Goal: Task Accomplishment & Management: Manage account settings

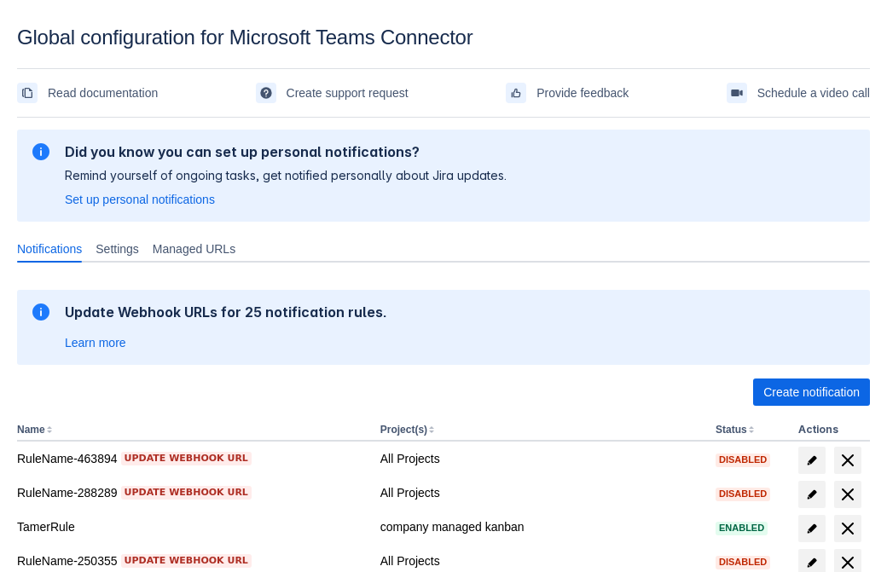
click at [811, 392] on span "Create notification" at bounding box center [811, 392] width 96 height 27
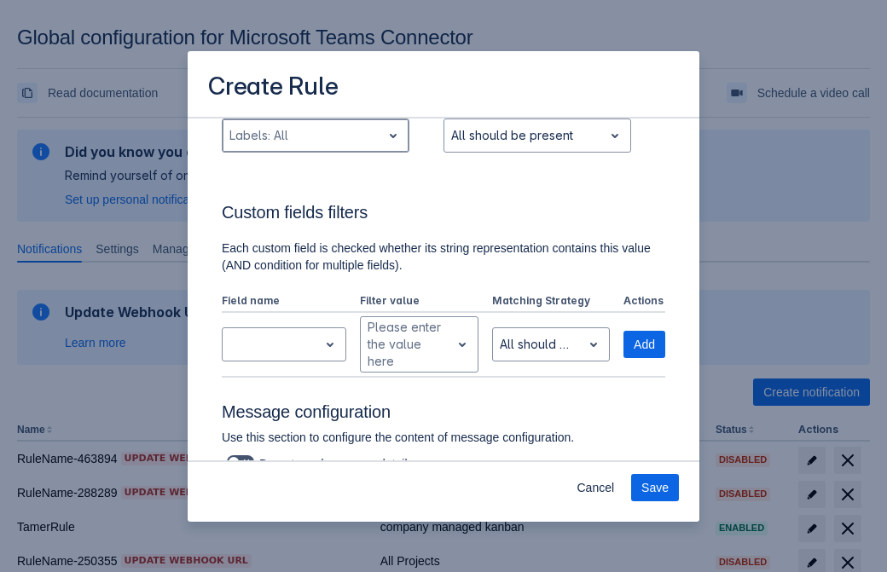
click at [315, 146] on div "Scrollable content" at bounding box center [301, 135] width 145 height 20
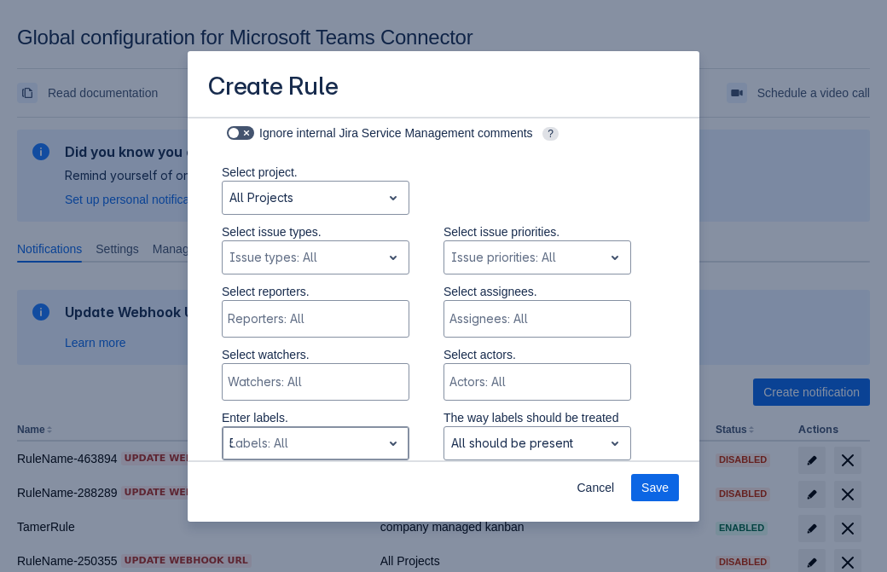
type input "546304_label"
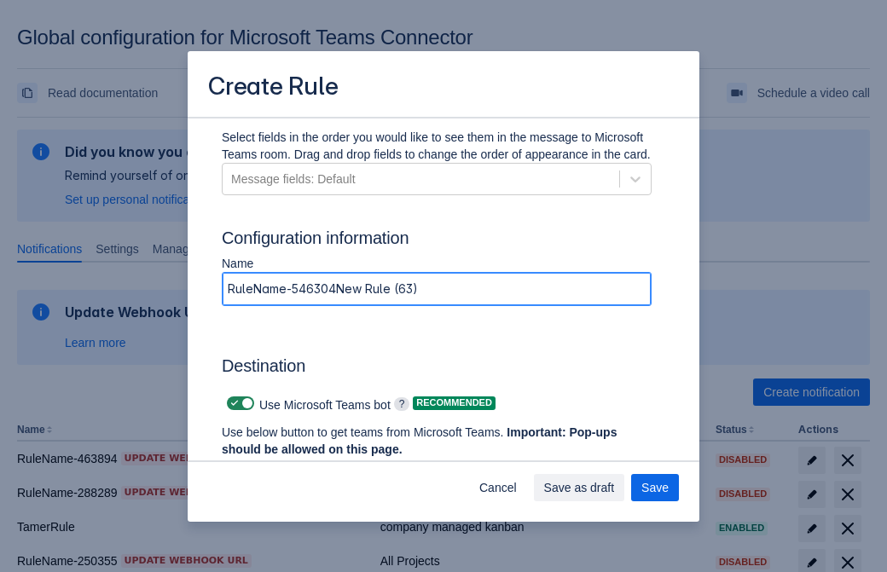
type input "RuleName-546304New Rule (63)"
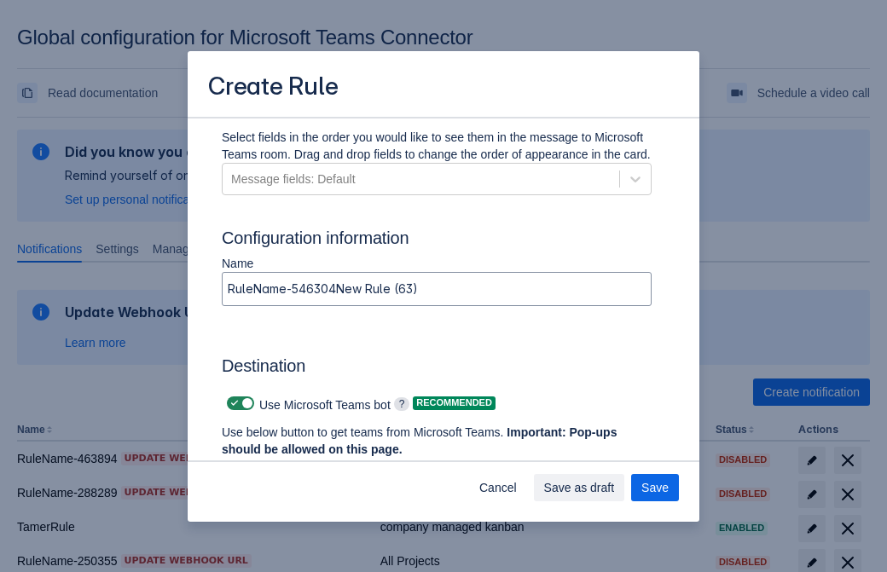
click at [232, 403] on span "Scrollable content" at bounding box center [235, 403] width 14 height 14
click at [232, 403] on input "Scrollable content" at bounding box center [232, 403] width 11 height 11
checkbox input "false"
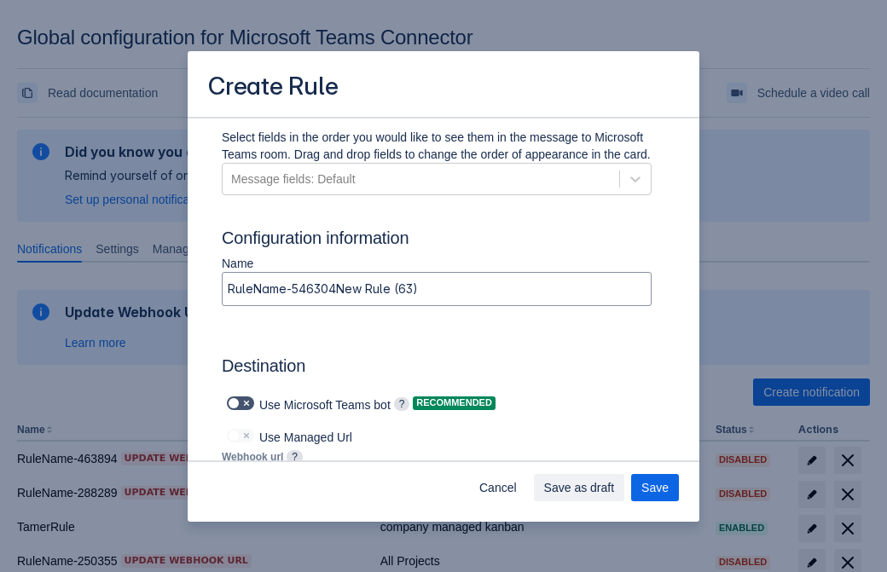
type input "https://prod-172.westeurope.logic.azure.com:443/workflows/ae977bb6ae334c9d95dfe…"
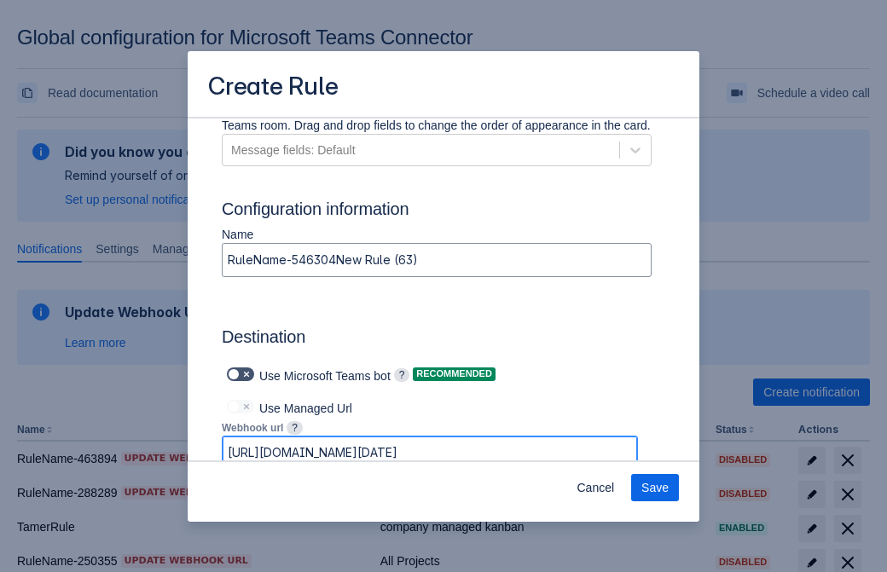
click at [655, 488] on span "Save" at bounding box center [654, 487] width 27 height 27
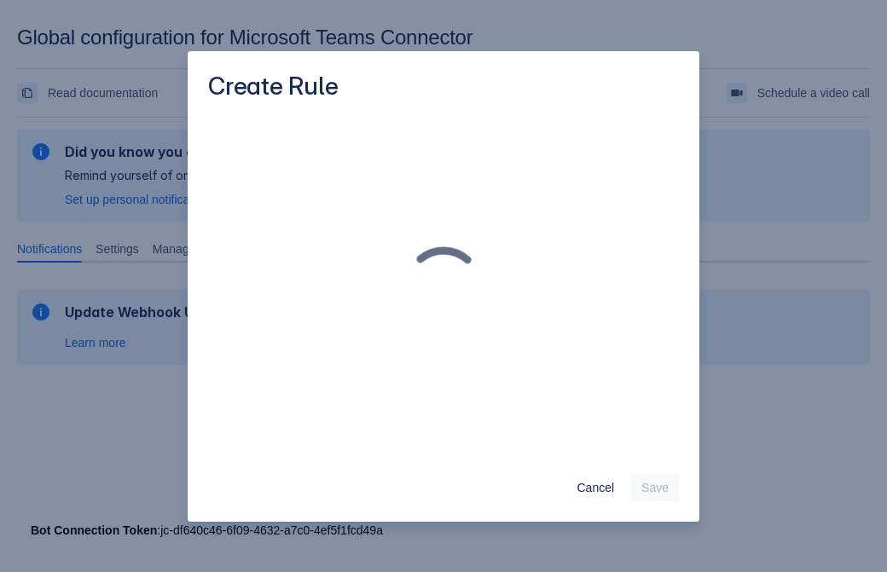
scroll to position [0, 0]
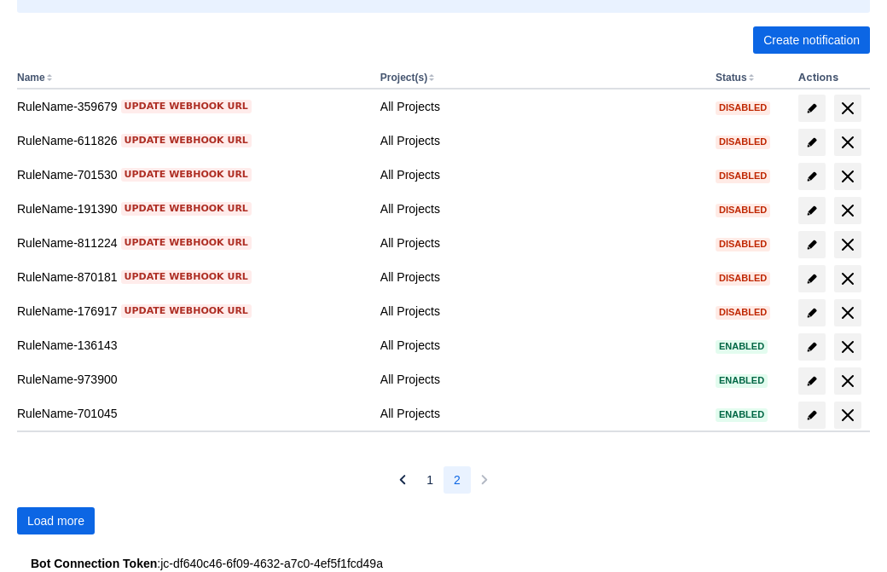
click at [55, 521] on span "Load more" at bounding box center [55, 520] width 57 height 27
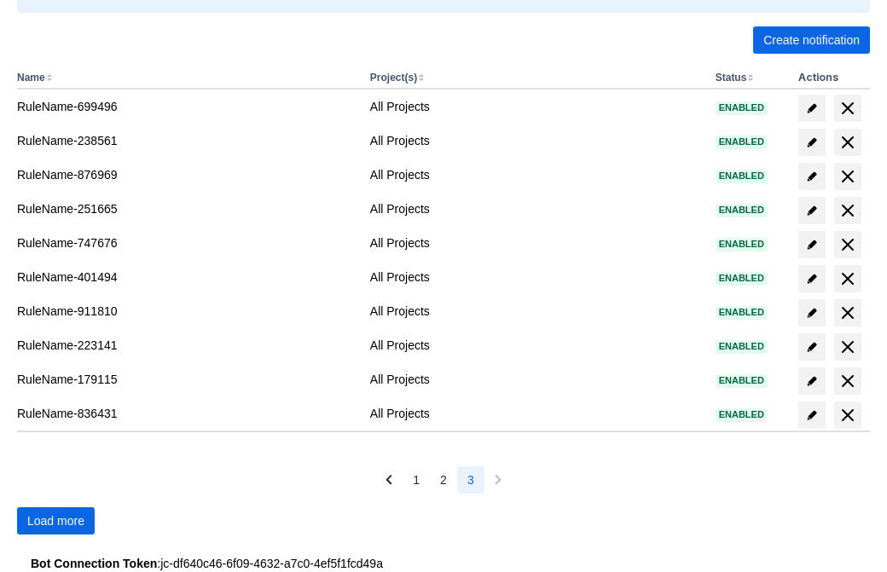
click at [55, 521] on span "Load more" at bounding box center [55, 520] width 57 height 27
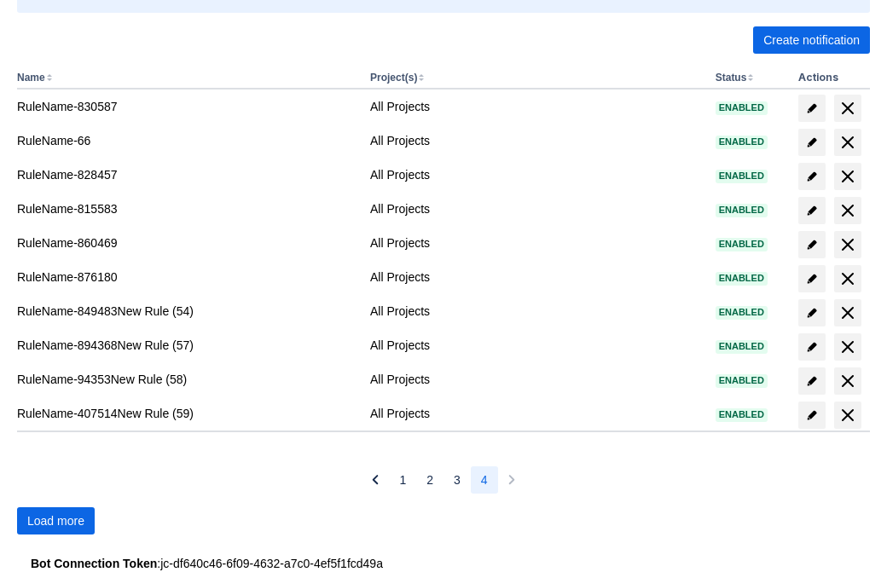
click at [55, 521] on span "Load more" at bounding box center [55, 520] width 57 height 27
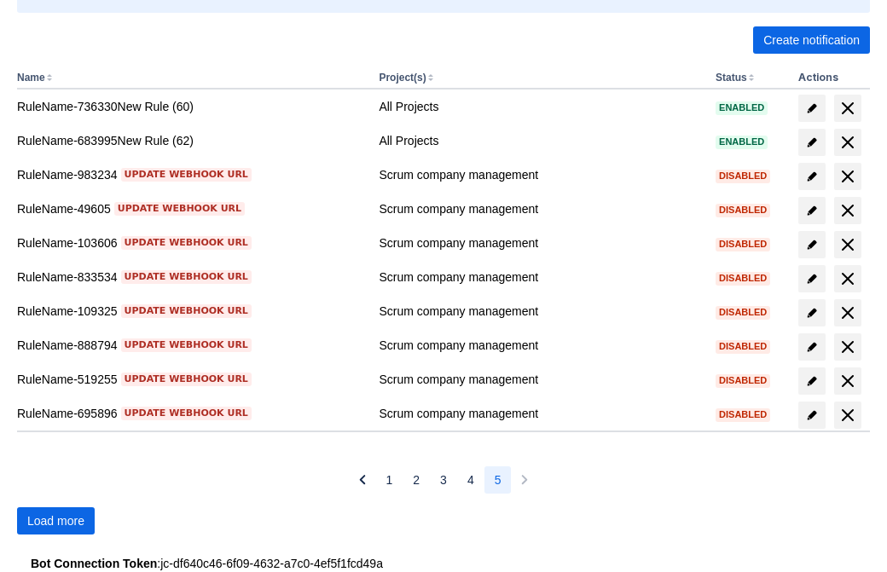
click at [55, 521] on span "Load more" at bounding box center [55, 520] width 57 height 27
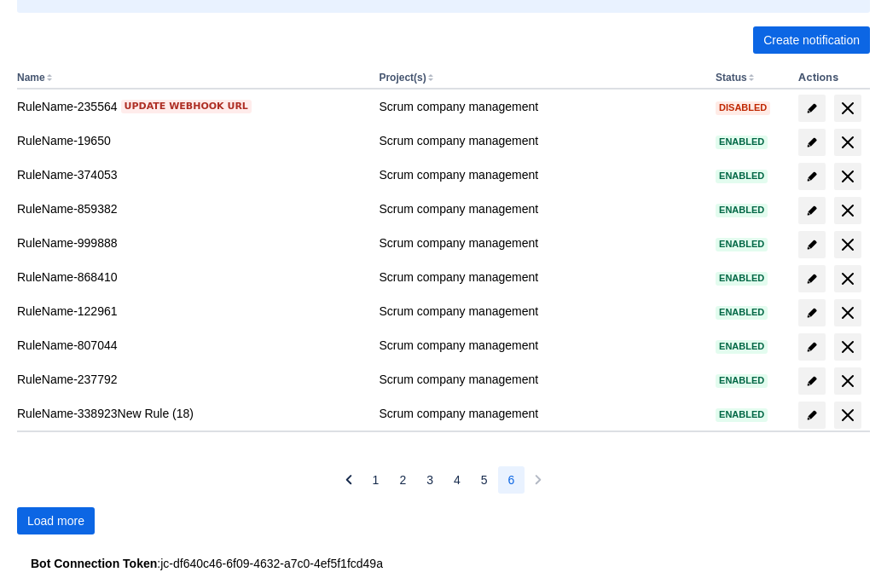
click at [55, 521] on span "Load more" at bounding box center [55, 520] width 57 height 27
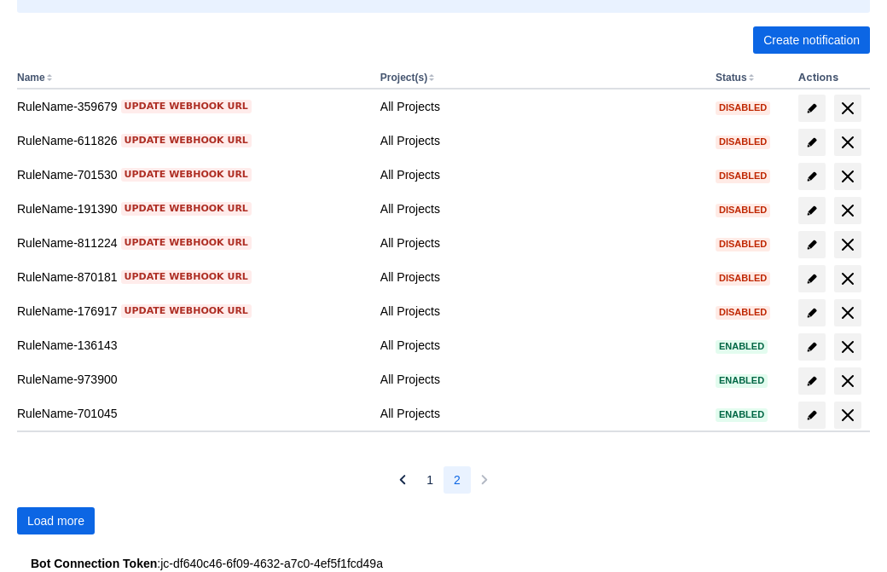
click at [55, 521] on span "Load more" at bounding box center [55, 520] width 57 height 27
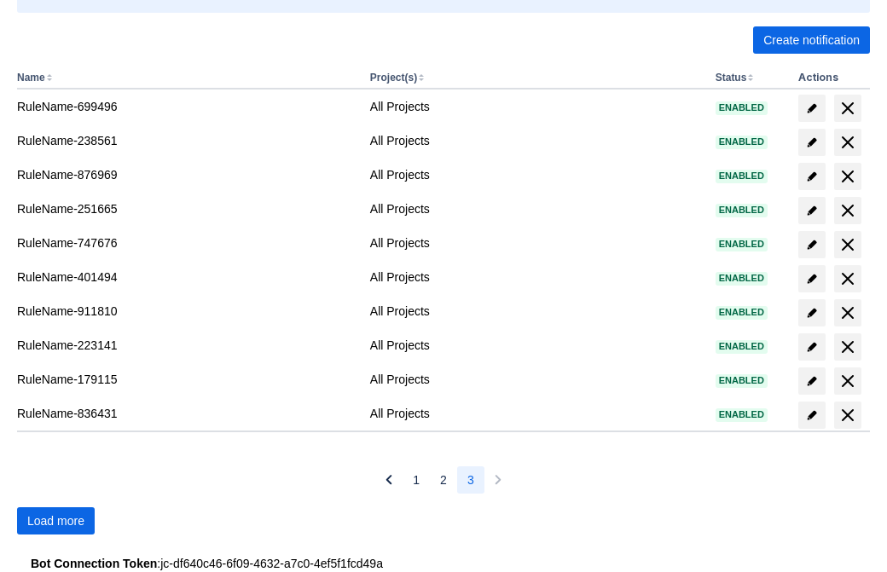
click at [55, 521] on span "Load more" at bounding box center [55, 520] width 57 height 27
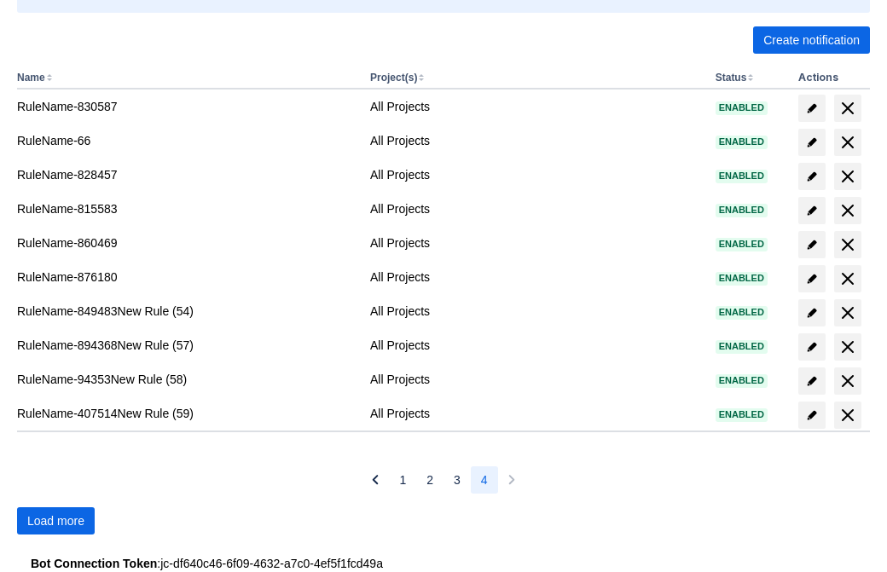
click at [55, 521] on span "Load more" at bounding box center [55, 520] width 57 height 27
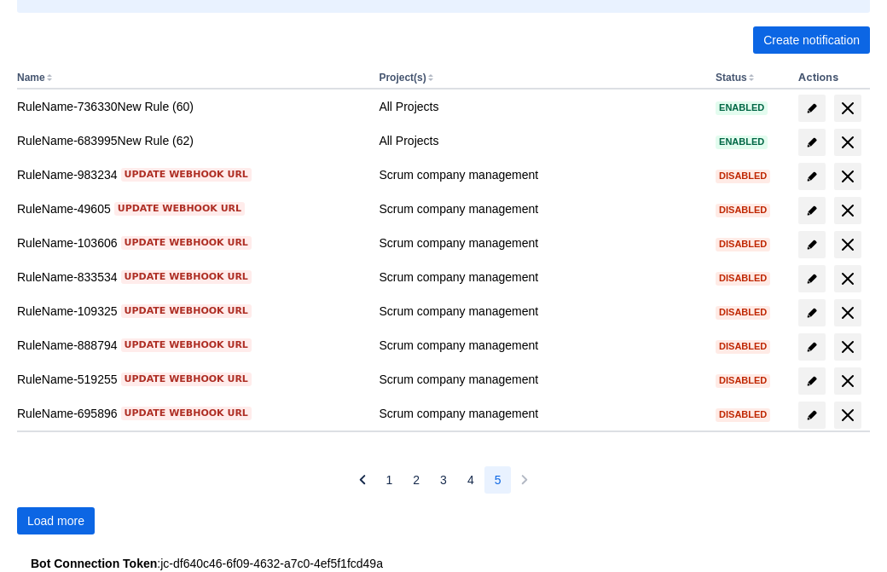
click at [55, 521] on span "Load more" at bounding box center [55, 520] width 57 height 27
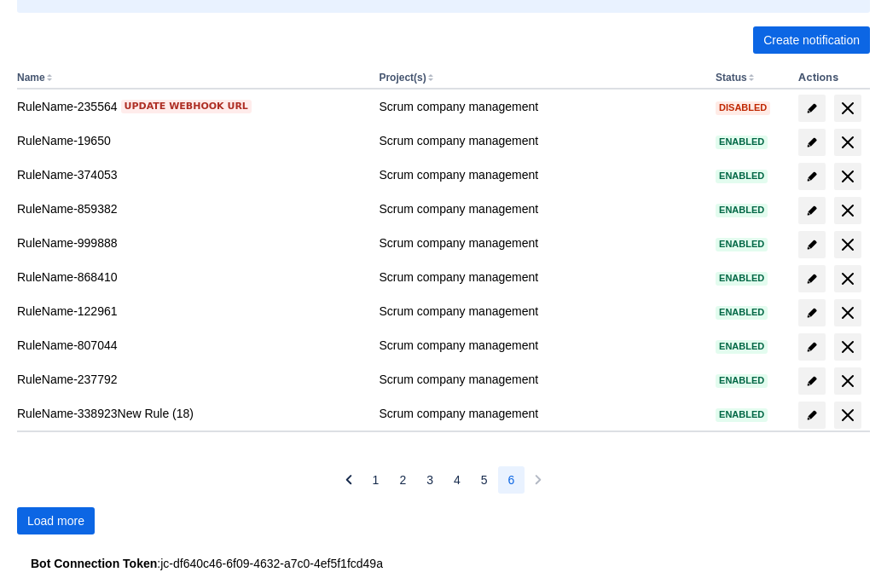
click at [55, 521] on span "Load more" at bounding box center [55, 520] width 57 height 27
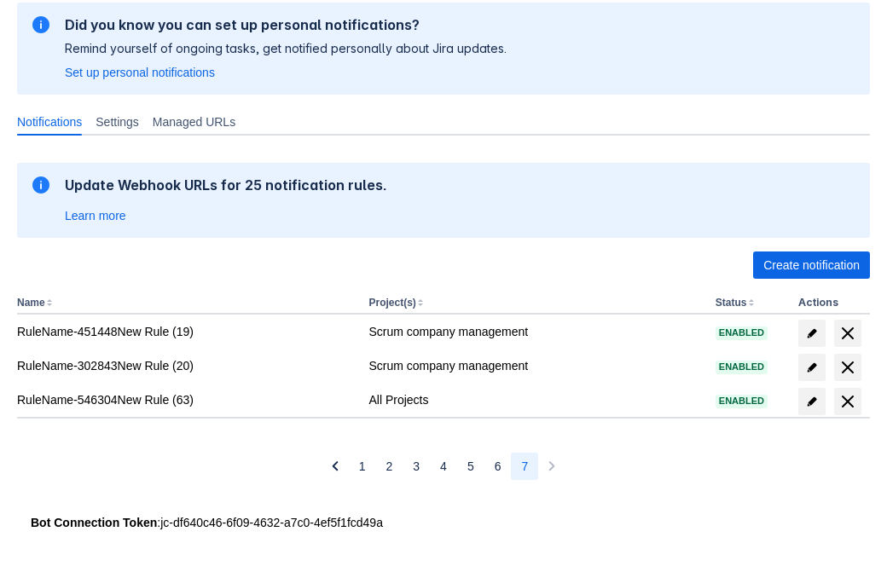
click at [847, 402] on span "delete" at bounding box center [847, 401] width 20 height 20
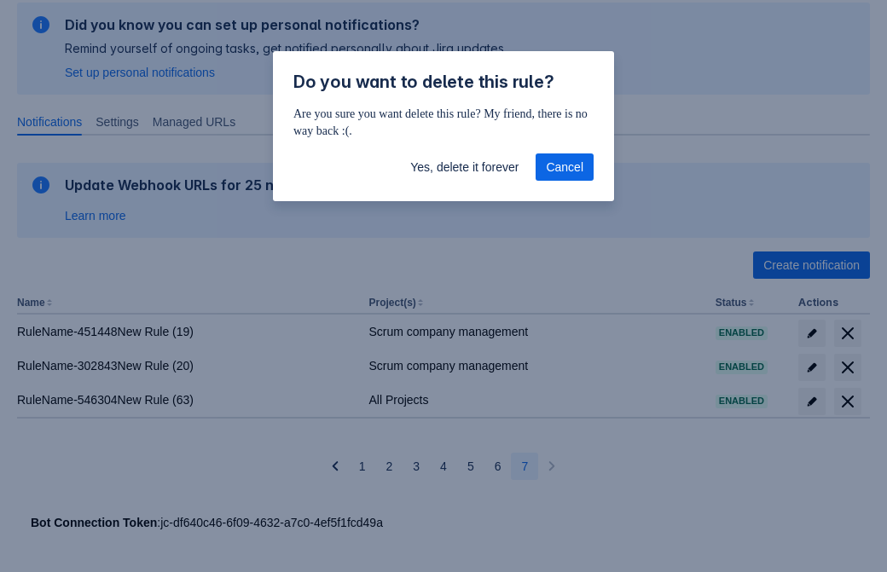
click at [464, 167] on span "Yes, delete it forever" at bounding box center [464, 166] width 108 height 27
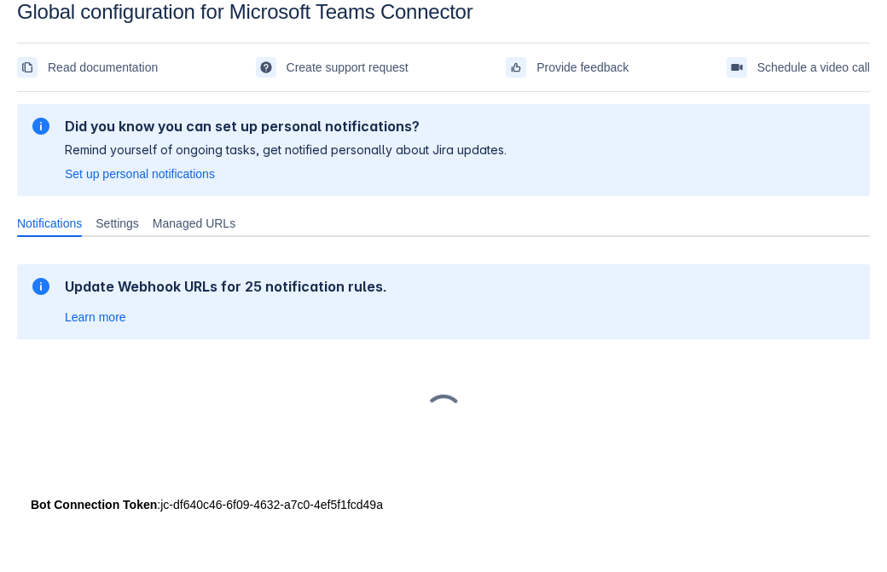
scroll to position [26, 0]
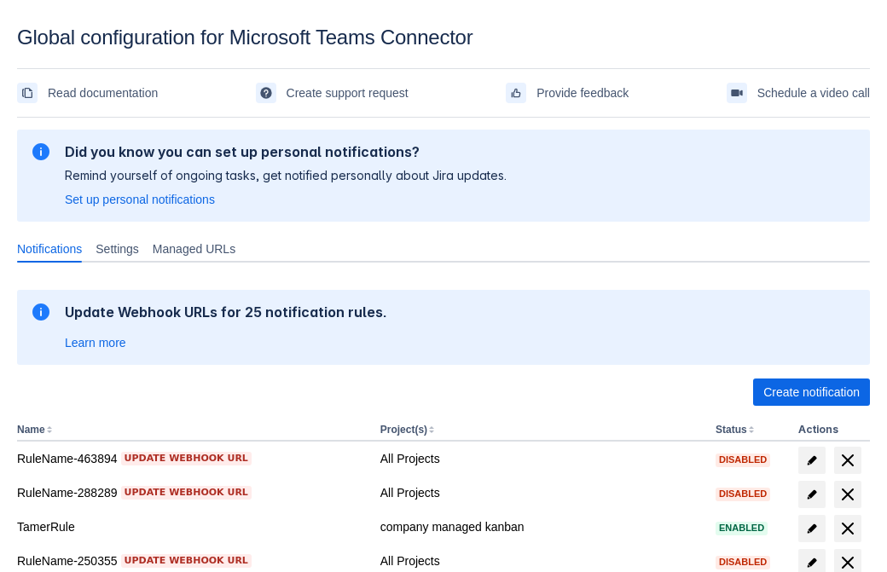
click at [811, 392] on span "Create notification" at bounding box center [811, 392] width 96 height 27
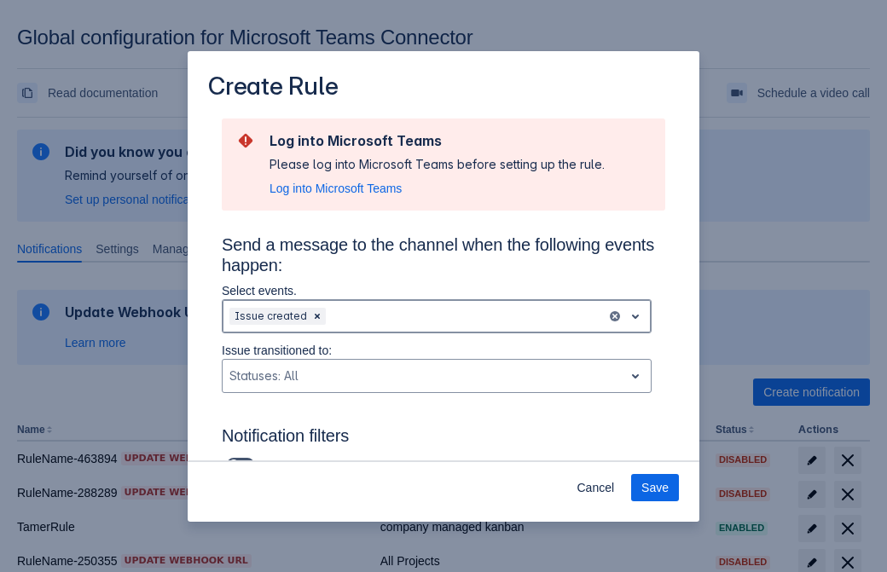
click at [436, 316] on div "Scrollable content" at bounding box center [464, 316] width 270 height 20
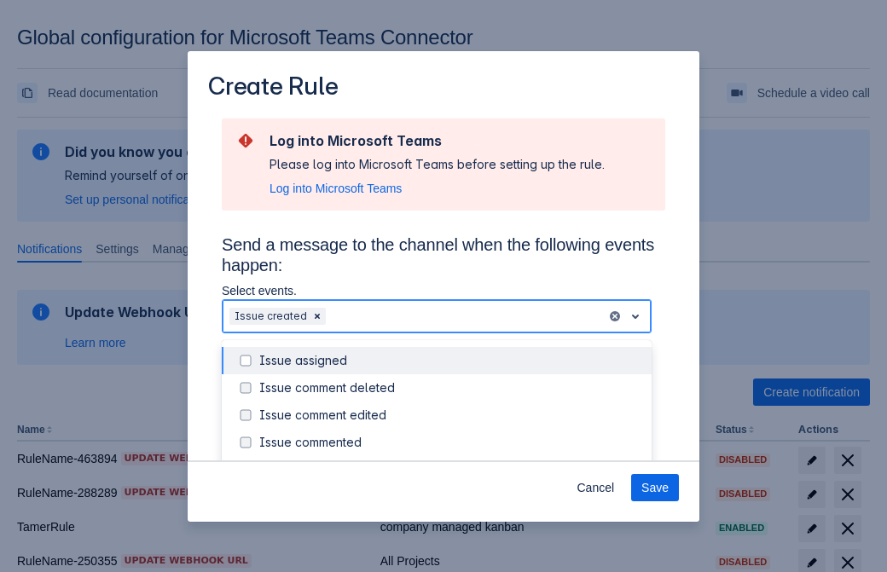
click at [450, 461] on div "Issue created" at bounding box center [450, 469] width 382 height 17
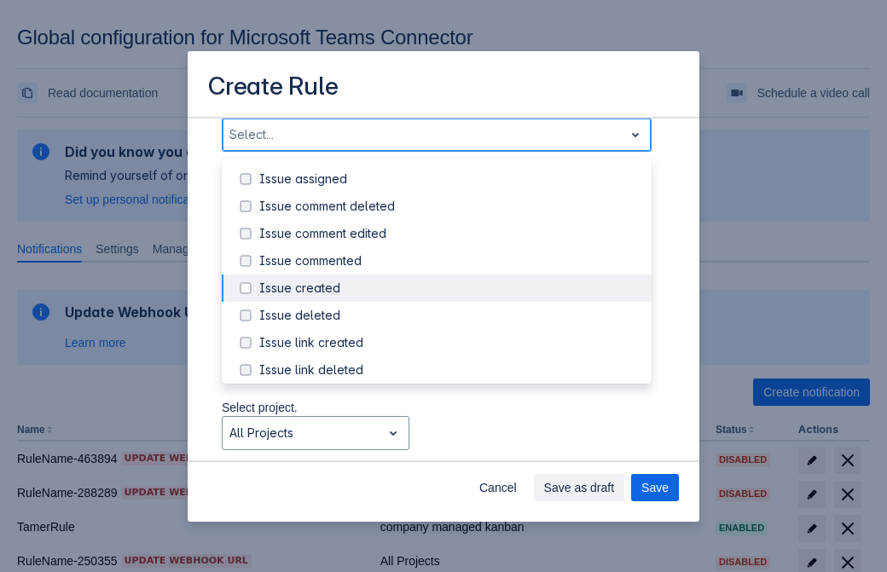
click at [450, 443] on div "Issue updated" at bounding box center [450, 451] width 382 height 17
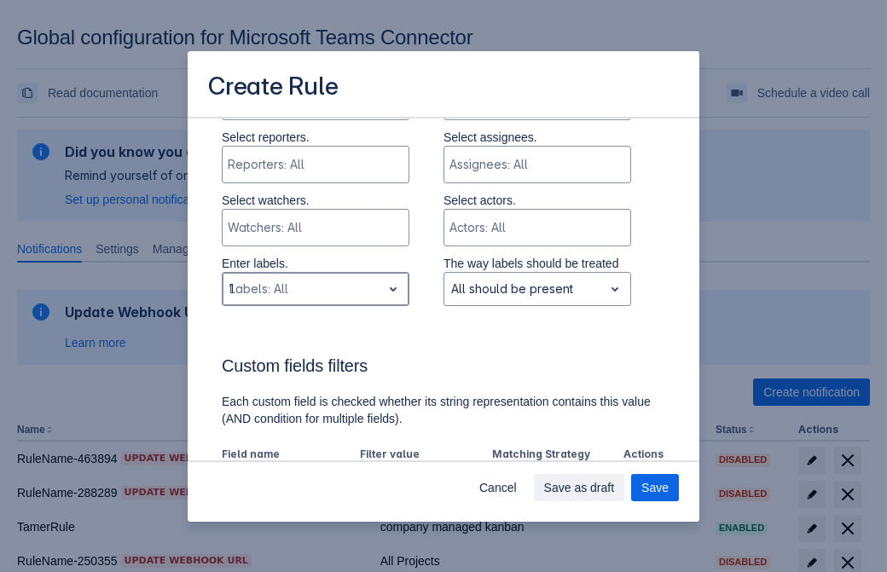
type input "193637_label"
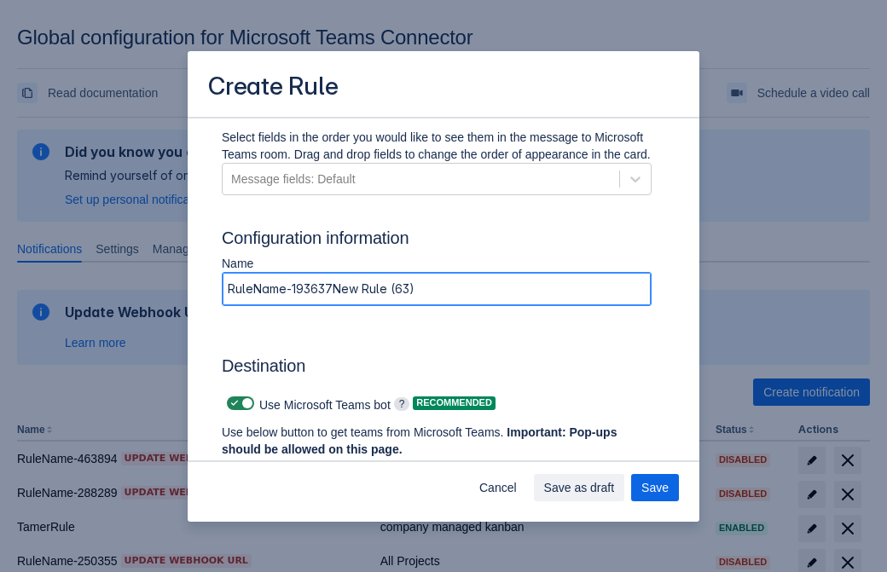
type input "RuleName-193637New Rule (63)"
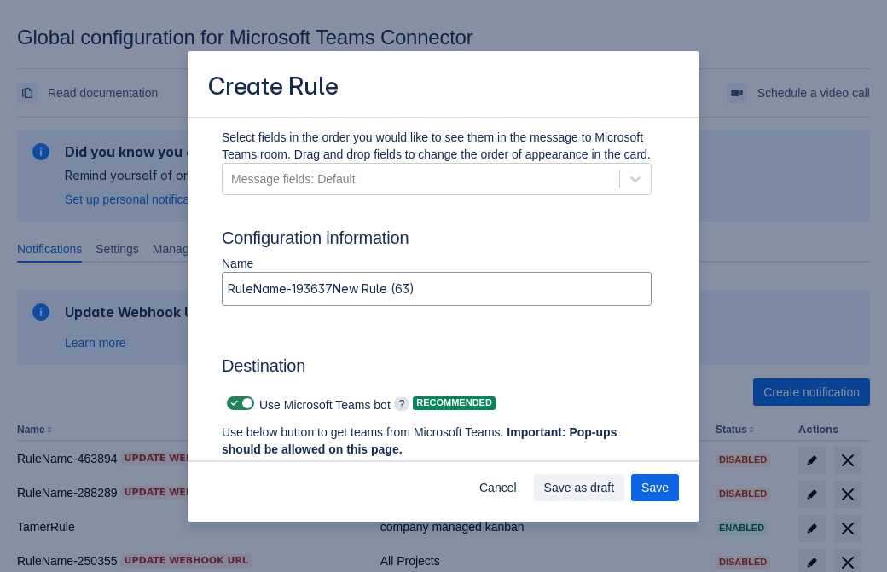
click at [232, 403] on span "Scrollable content" at bounding box center [235, 403] width 14 height 14
click at [232, 403] on input "Scrollable content" at bounding box center [232, 403] width 11 height 11
checkbox input "false"
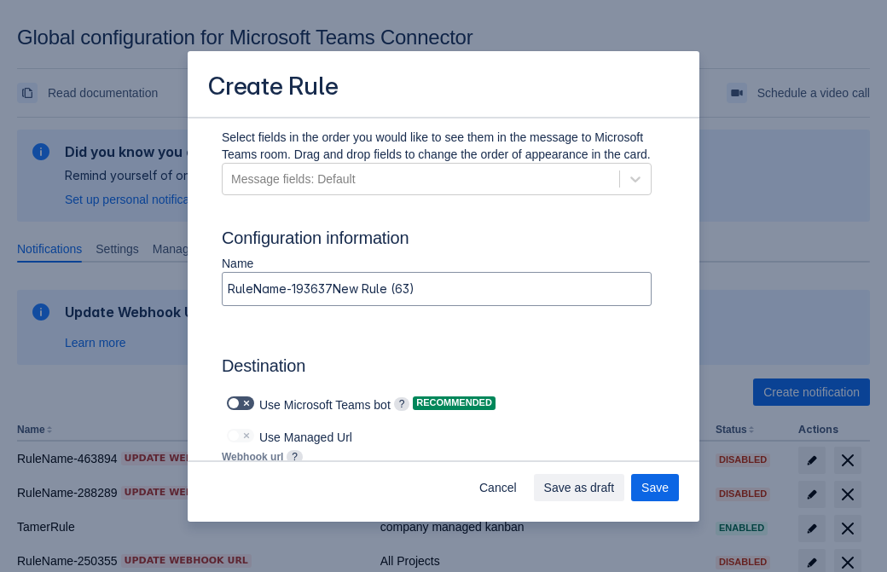
type input "https://prod-112.westeurope.logic.azure.com:443/workflows/bae959254738451b85002…"
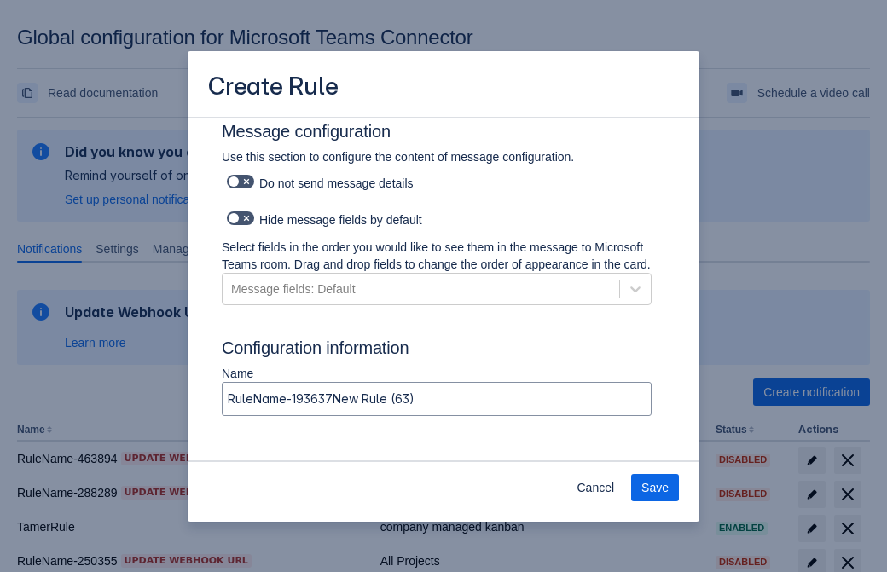
click at [655, 488] on span "Save" at bounding box center [654, 487] width 27 height 27
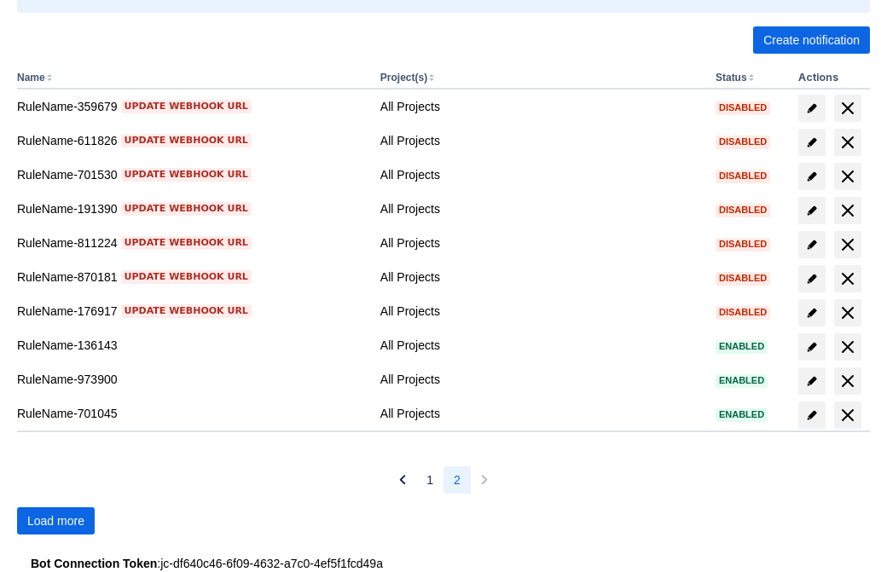
click at [55, 521] on span "Load more" at bounding box center [55, 520] width 57 height 27
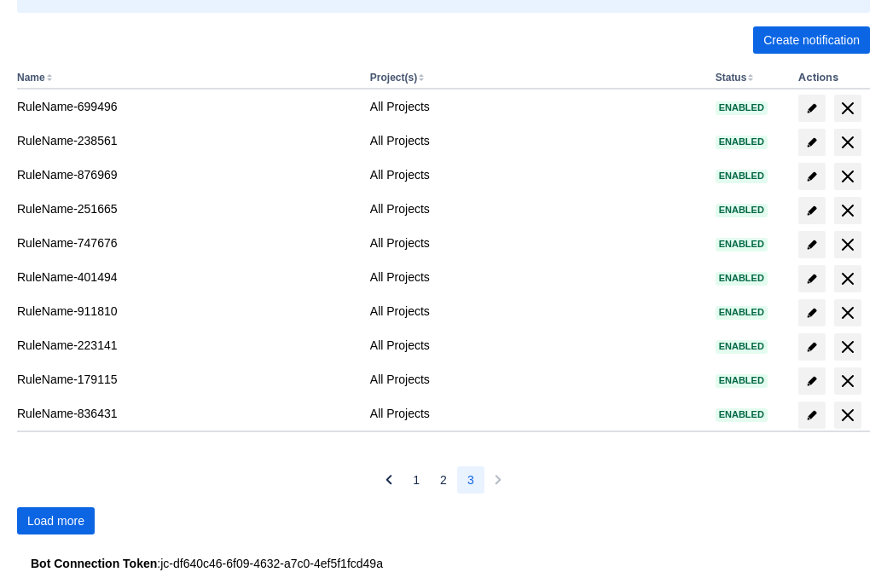
click at [55, 521] on span "Load more" at bounding box center [55, 520] width 57 height 27
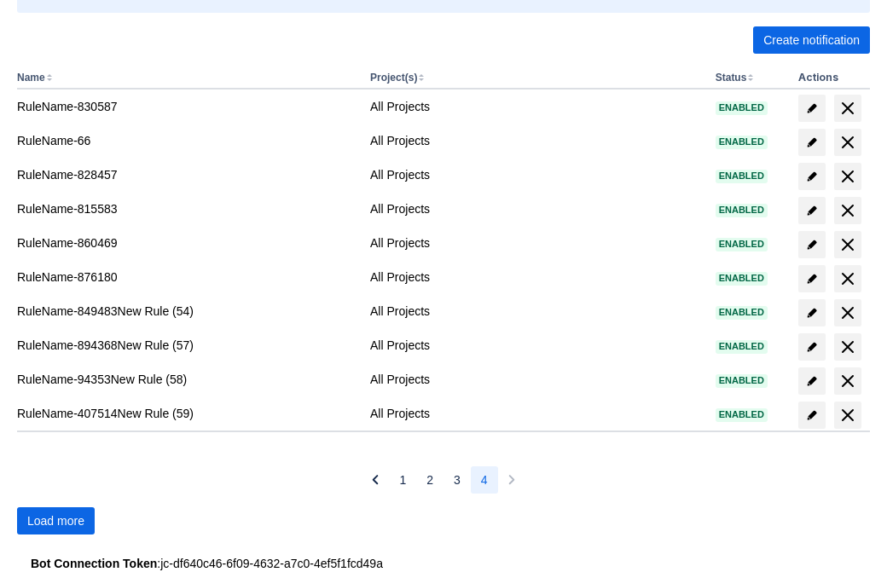
click at [55, 521] on span "Load more" at bounding box center [55, 520] width 57 height 27
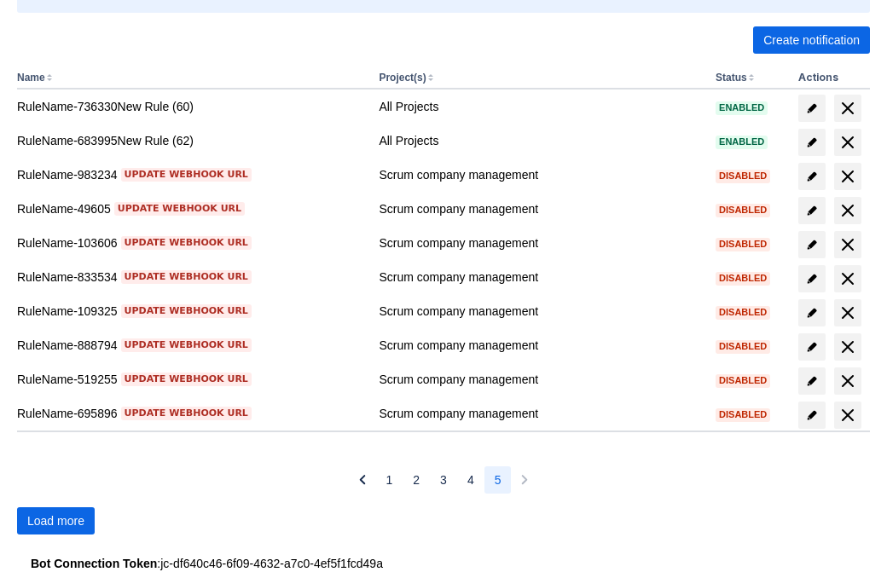
click at [55, 521] on span "Load more" at bounding box center [55, 520] width 57 height 27
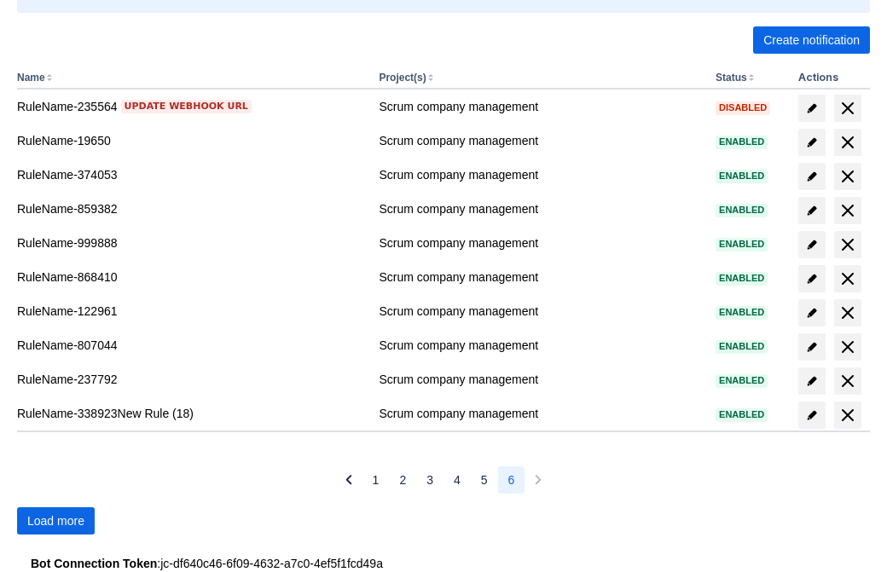
click at [55, 521] on span "Load more" at bounding box center [55, 520] width 57 height 27
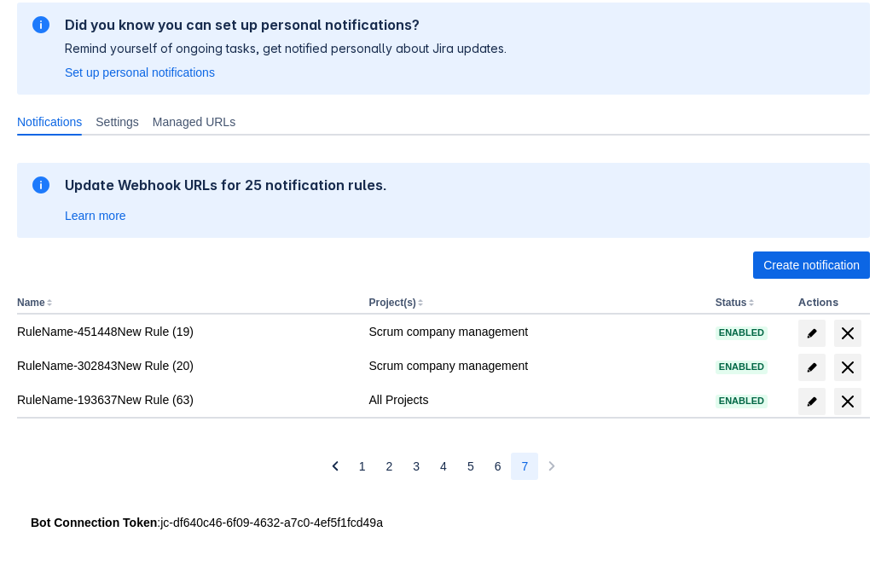
scroll to position [127, 0]
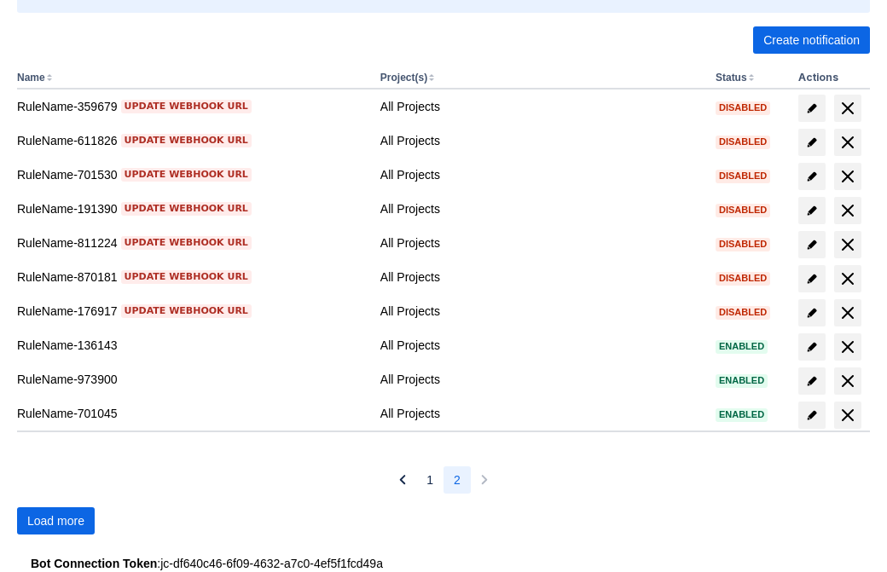
click at [55, 521] on span "Load more" at bounding box center [55, 520] width 57 height 27
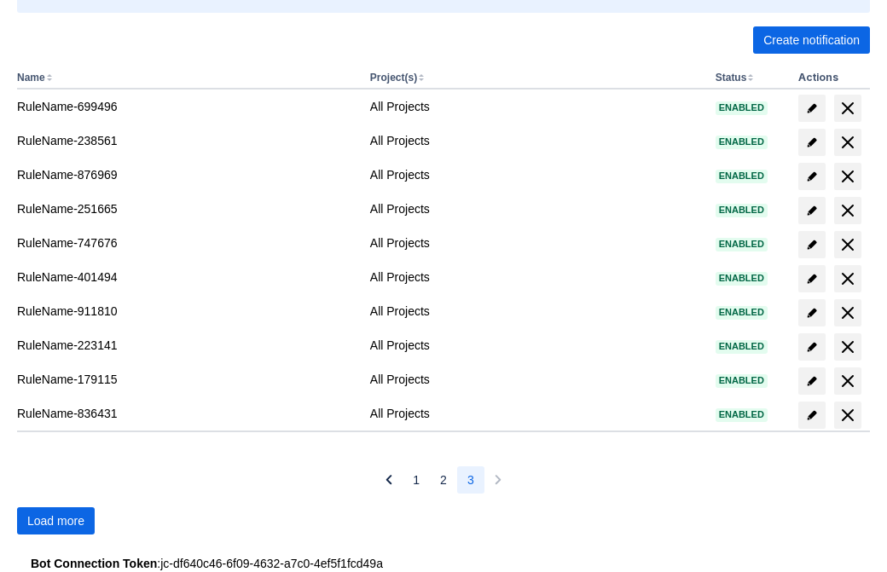
click at [55, 521] on span "Load more" at bounding box center [55, 520] width 57 height 27
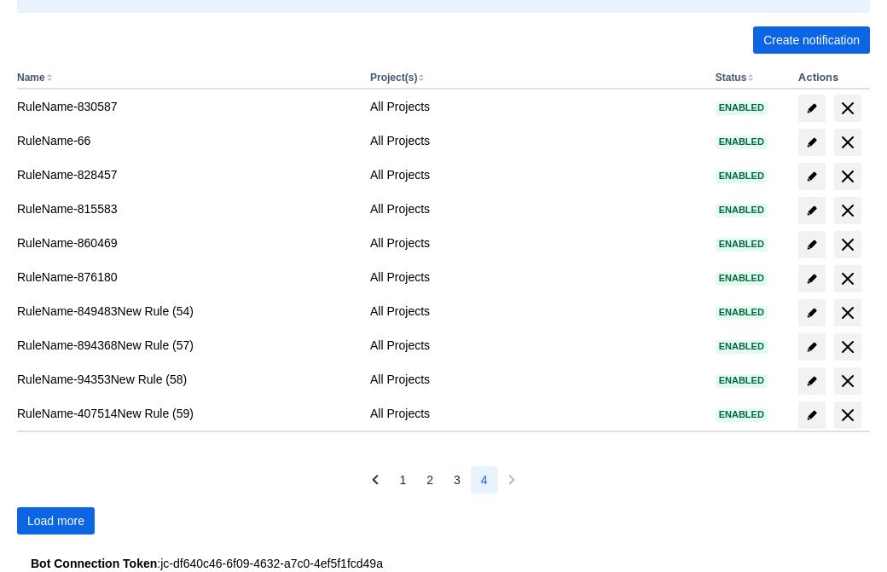
click at [55, 521] on span "Load more" at bounding box center [55, 520] width 57 height 27
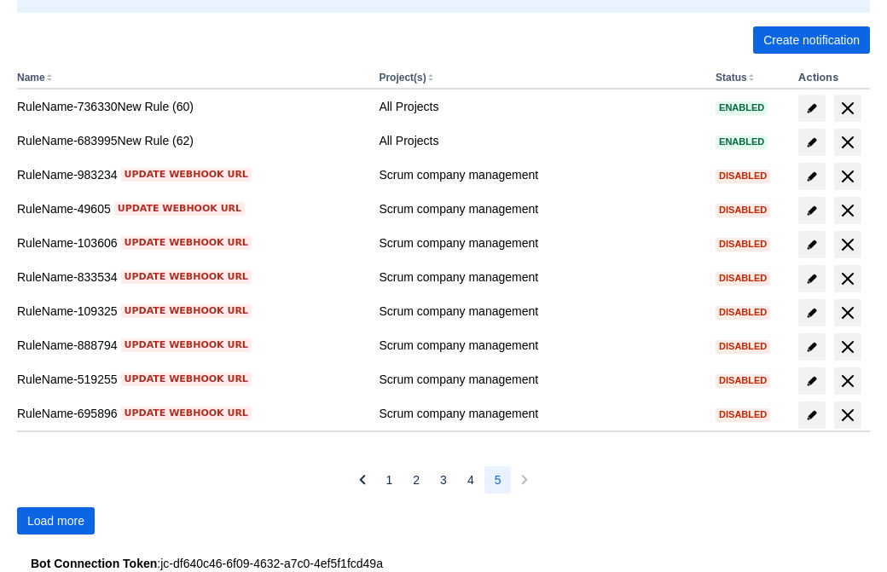
click at [55, 521] on span "Load more" at bounding box center [55, 520] width 57 height 27
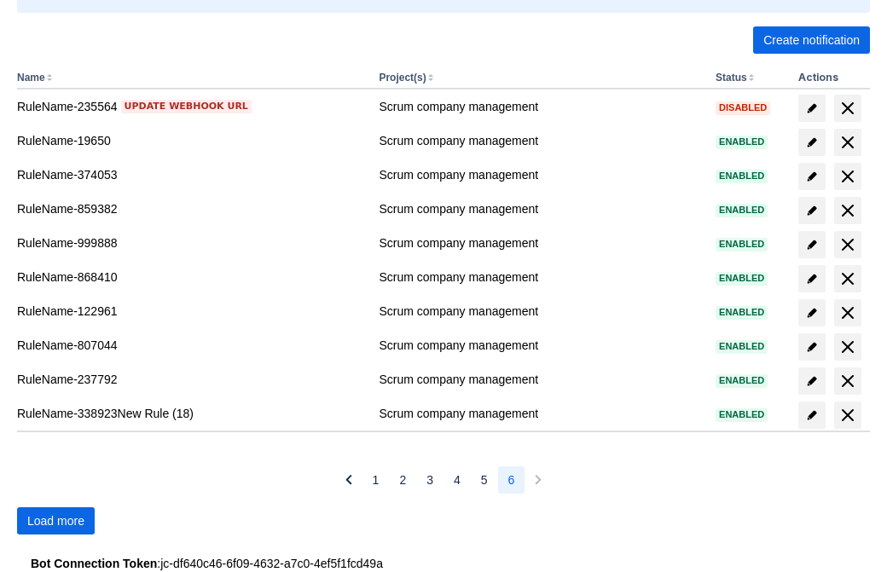
click at [55, 521] on span "Load more" at bounding box center [55, 520] width 57 height 27
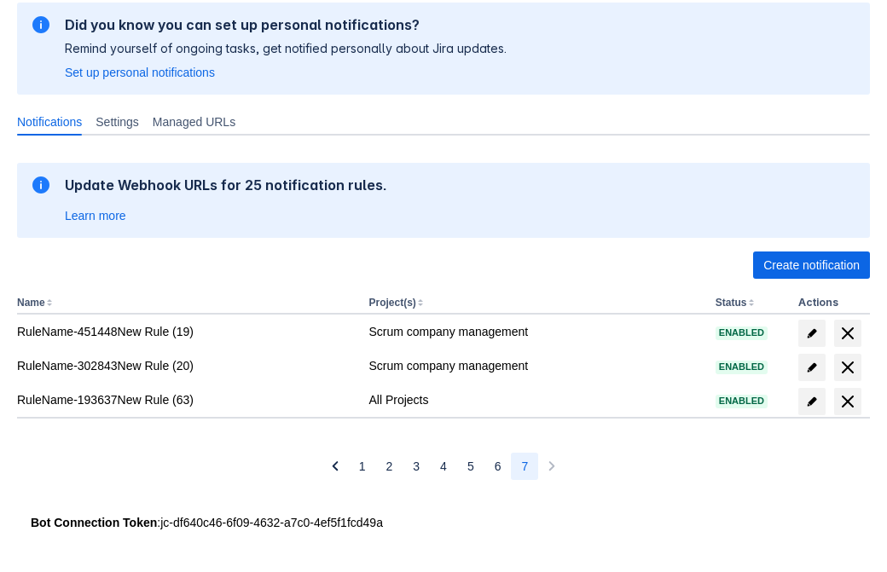
click at [847, 402] on span "delete" at bounding box center [847, 401] width 20 height 20
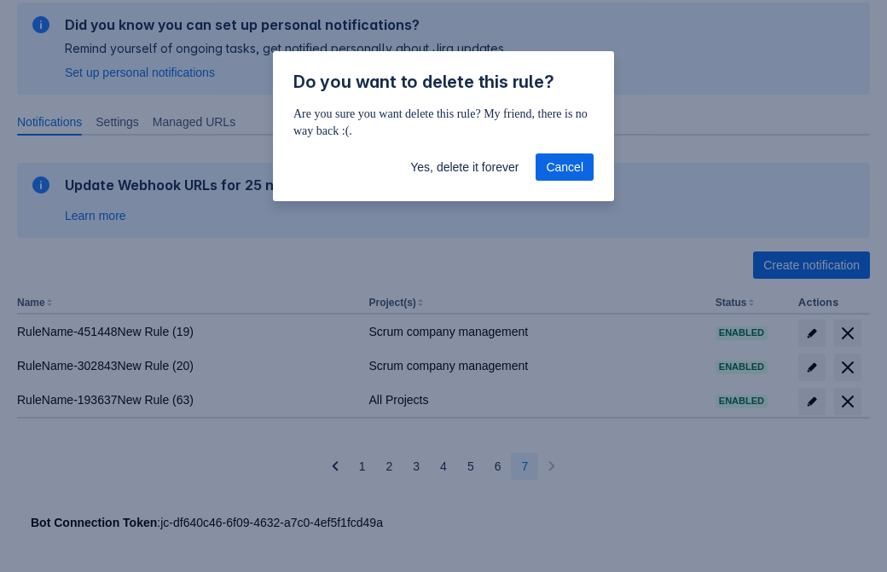
click at [464, 167] on span "Yes, delete it forever" at bounding box center [464, 166] width 108 height 27
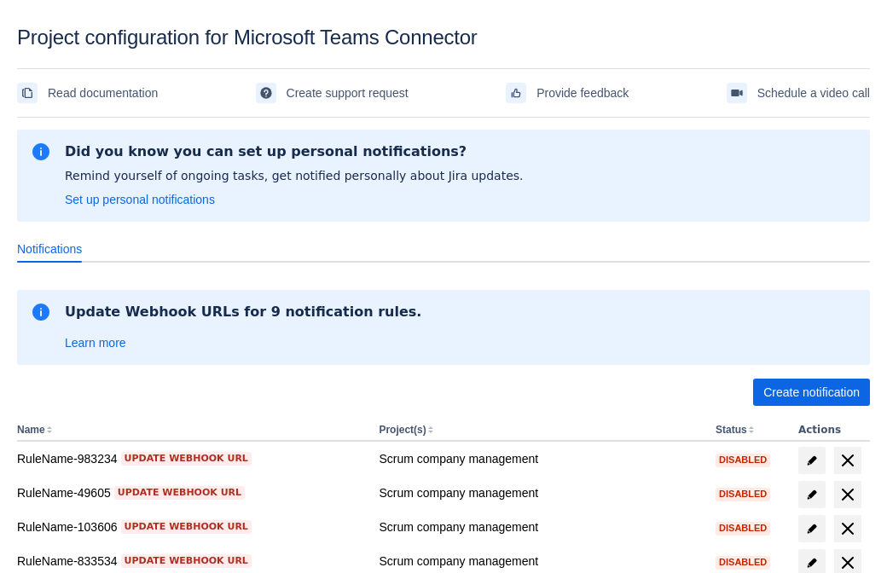
click at [811, 392] on span "Create notification" at bounding box center [811, 392] width 96 height 27
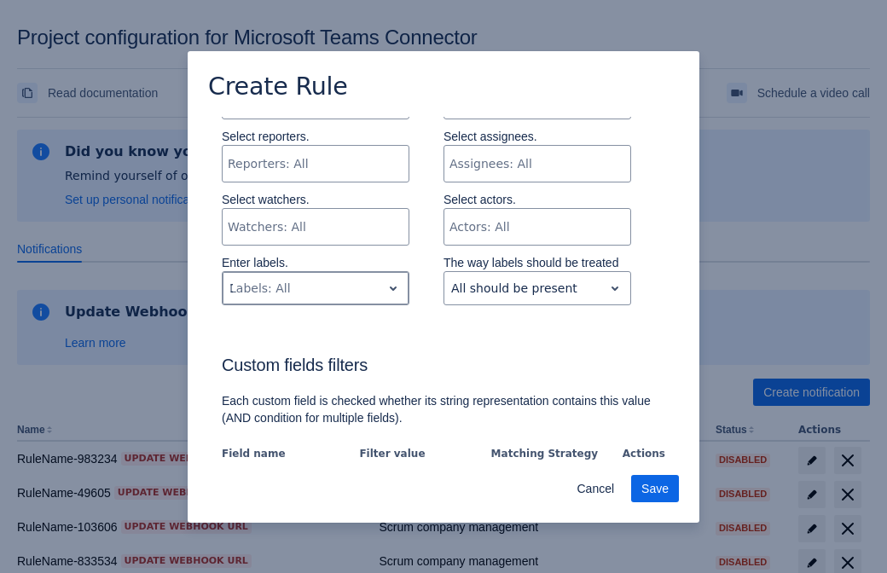
type input "146722_label"
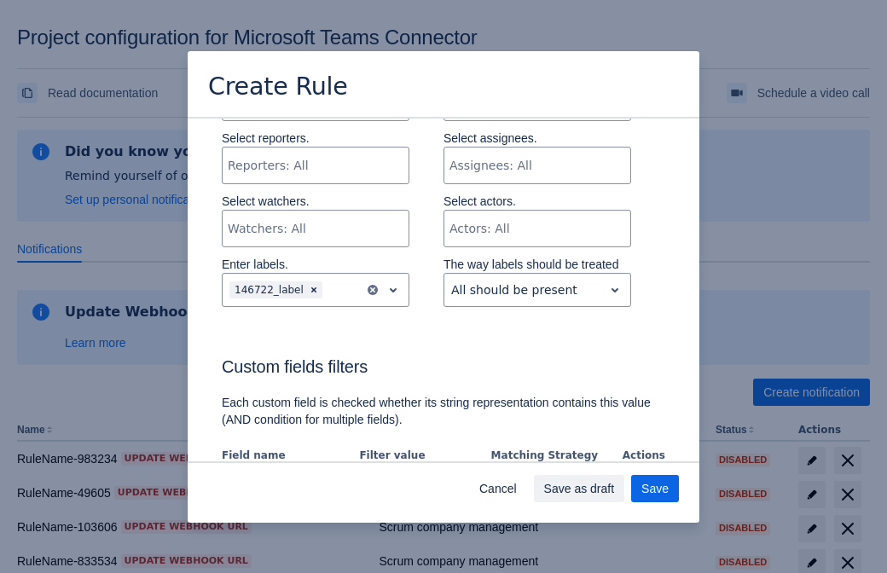
scroll to position [1039, 0]
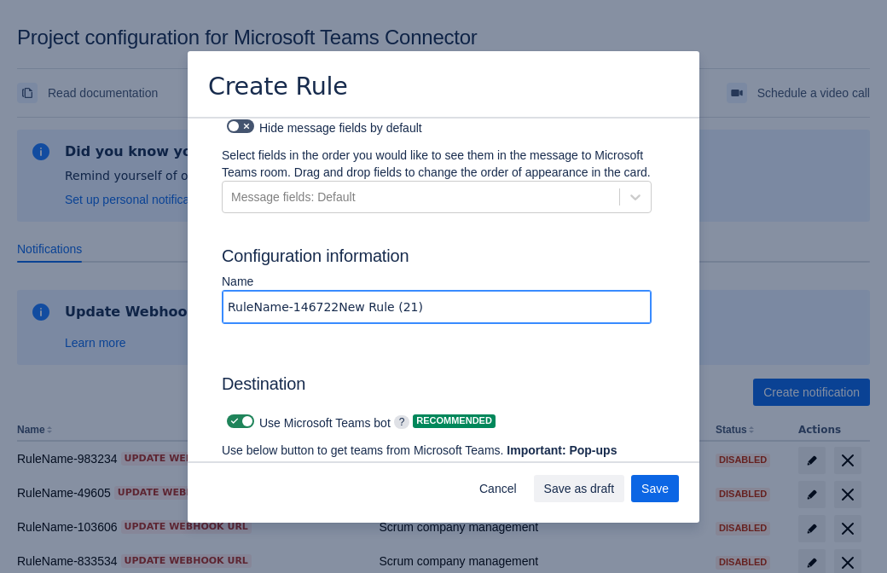
type input "RuleName-146722New Rule (21)"
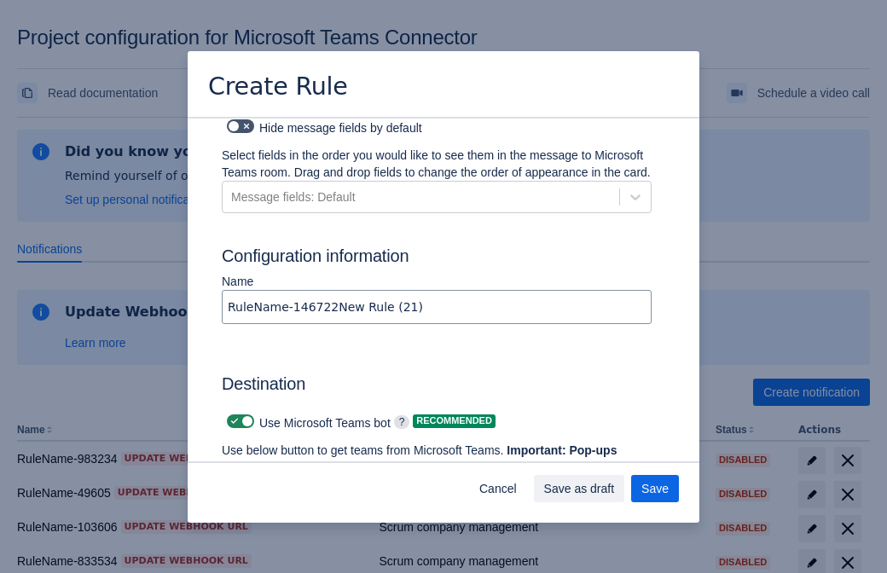
click at [232, 414] on span at bounding box center [235, 421] width 14 height 14
click at [232, 416] on input "checkbox" at bounding box center [232, 421] width 11 height 11
checkbox input "false"
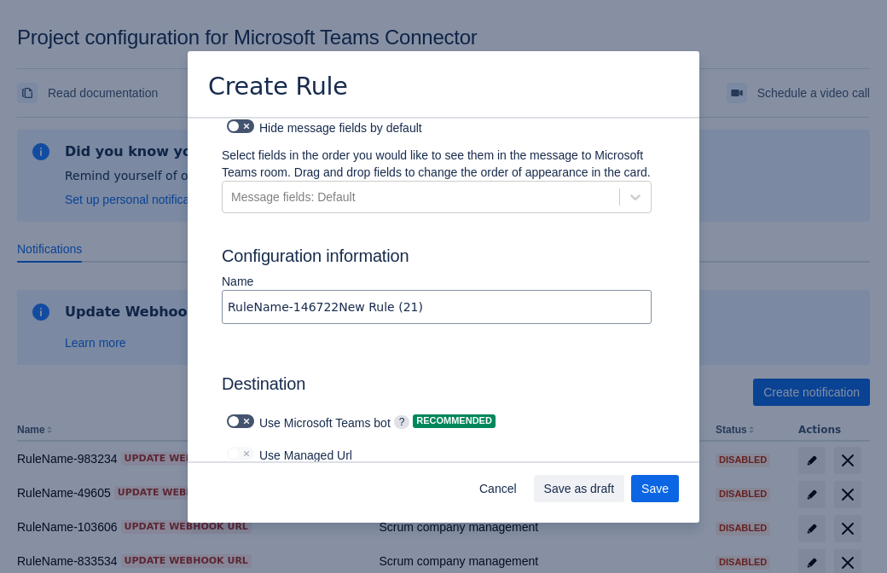
type input "https://prod-103.westeurope.logic.azure.com:443/workflows/562279af401f414e8dae6…"
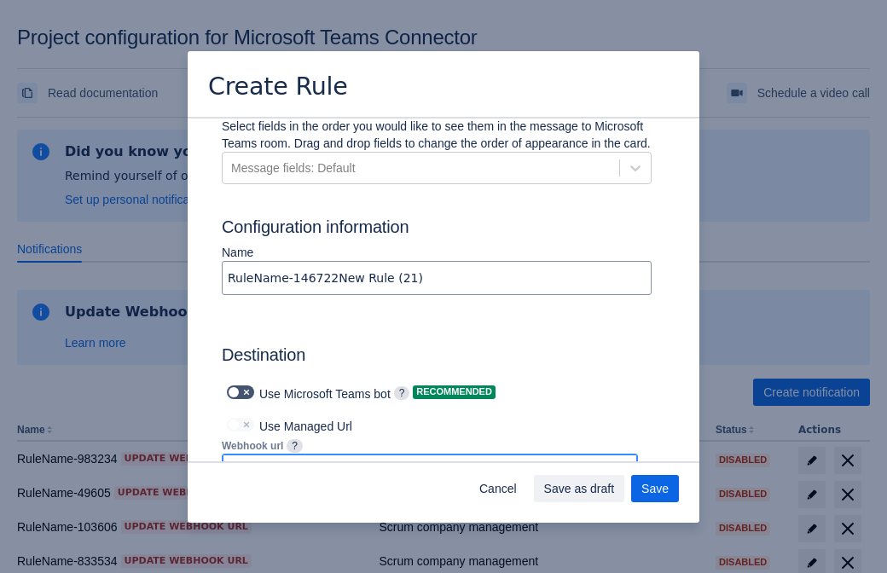
click at [615, 488] on span "Save as draft" at bounding box center [579, 488] width 71 height 27
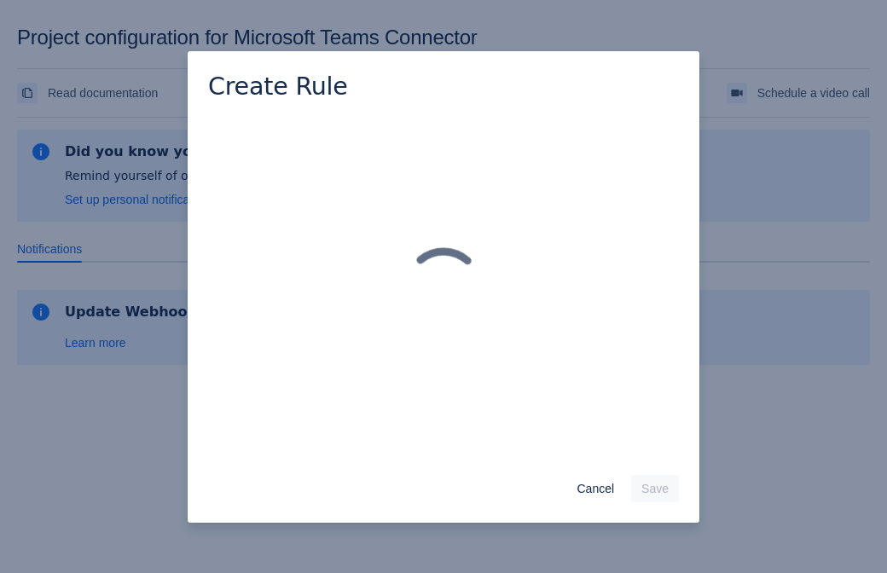
scroll to position [0, 0]
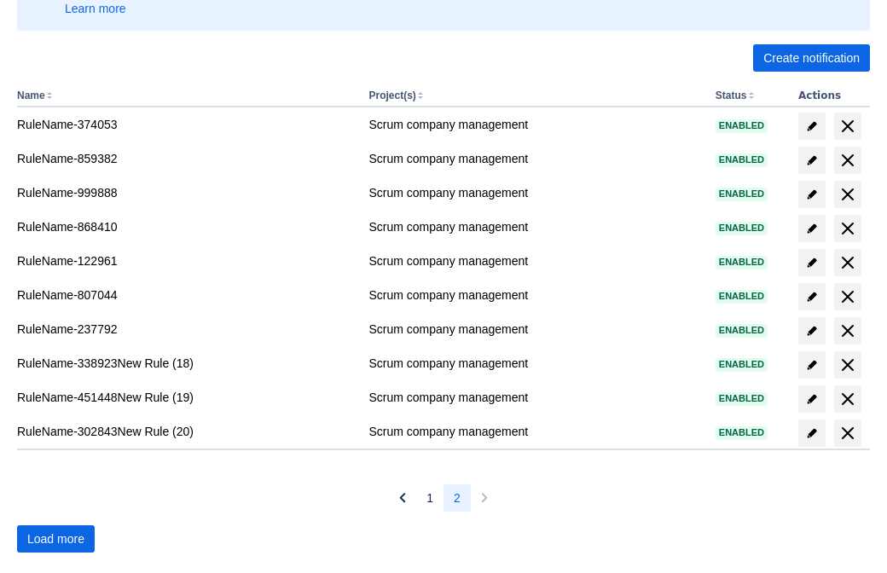
click at [55, 539] on span "Load more" at bounding box center [55, 538] width 57 height 27
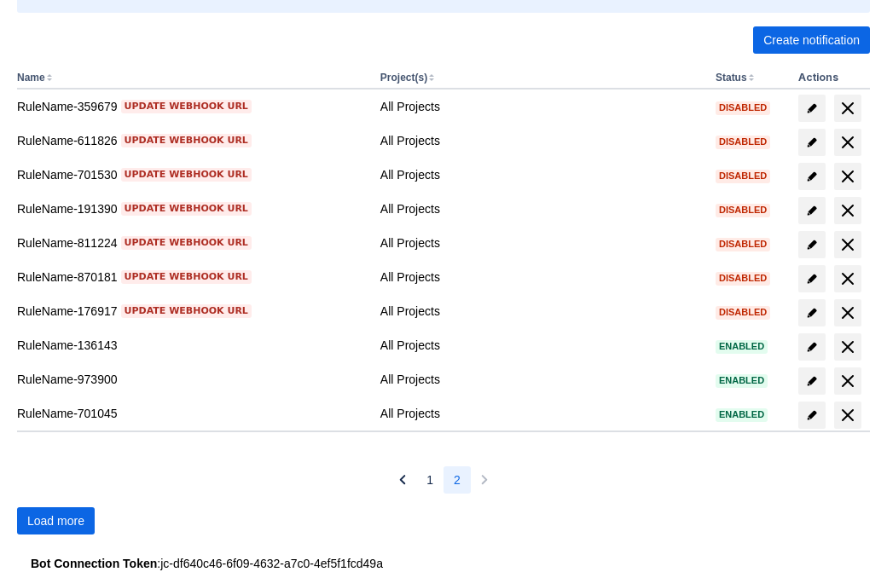
click at [55, 521] on span "Load more" at bounding box center [55, 520] width 57 height 27
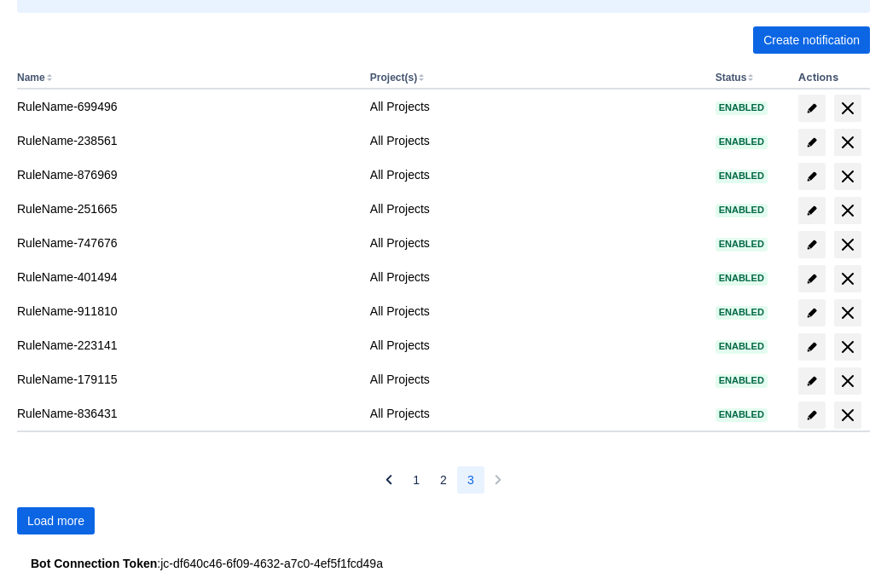
click at [55, 521] on span "Load more" at bounding box center [55, 520] width 57 height 27
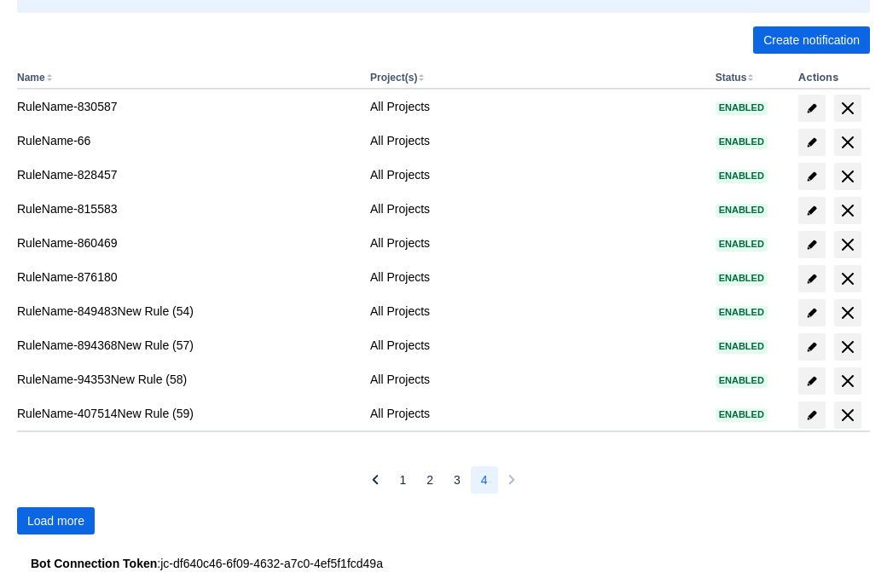
click at [55, 521] on span "Load more" at bounding box center [55, 520] width 57 height 27
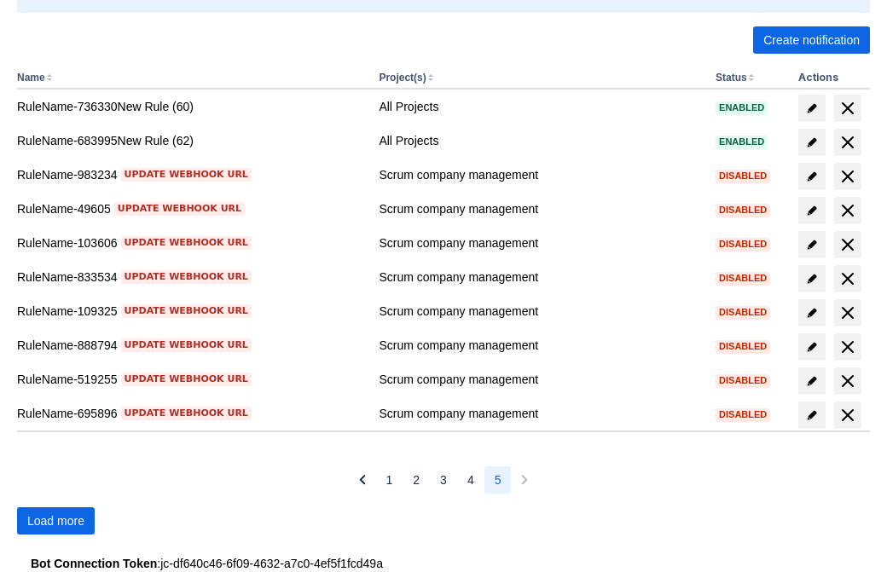
click at [55, 521] on span "Load more" at bounding box center [55, 520] width 57 height 27
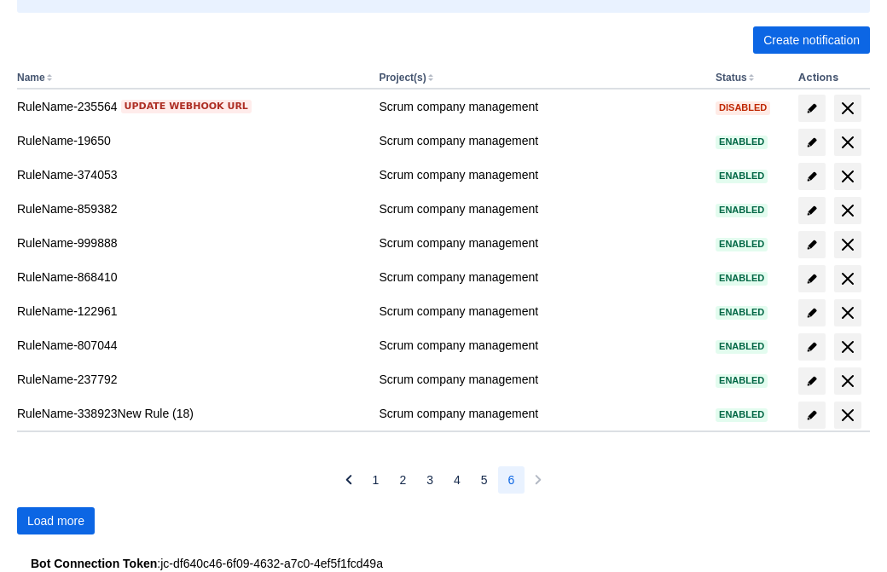
click at [55, 521] on span "Load more" at bounding box center [55, 520] width 57 height 27
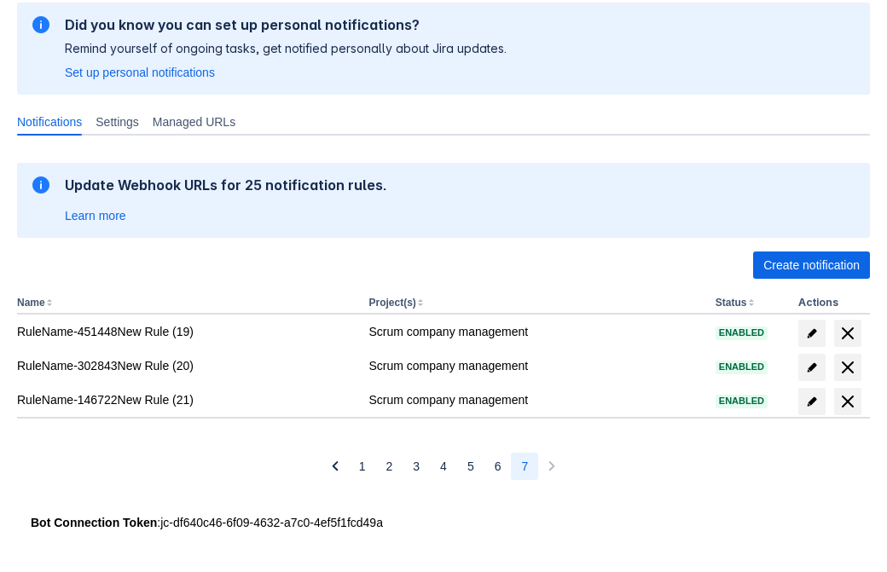
scroll to position [127, 0]
click at [847, 402] on span "delete" at bounding box center [847, 401] width 20 height 20
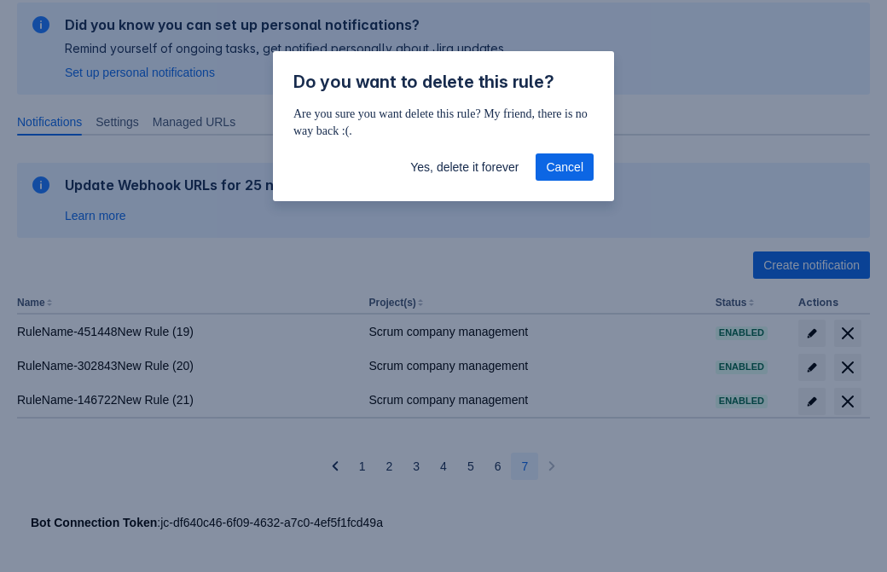
click at [464, 167] on span "Yes, delete it forever" at bounding box center [464, 166] width 108 height 27
